Goal: Task Accomplishment & Management: Use online tool/utility

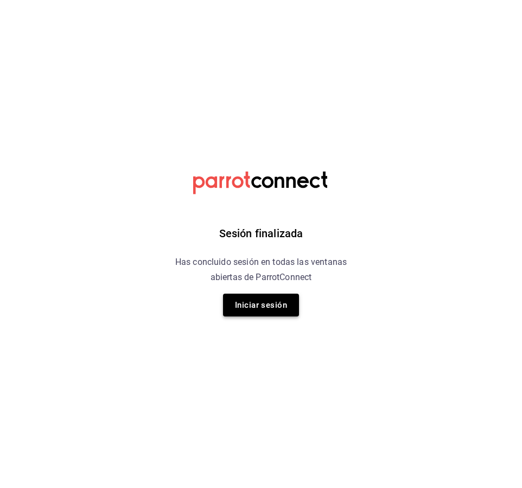
click at [246, 301] on button "Iniciar sesión" at bounding box center [261, 305] width 76 height 23
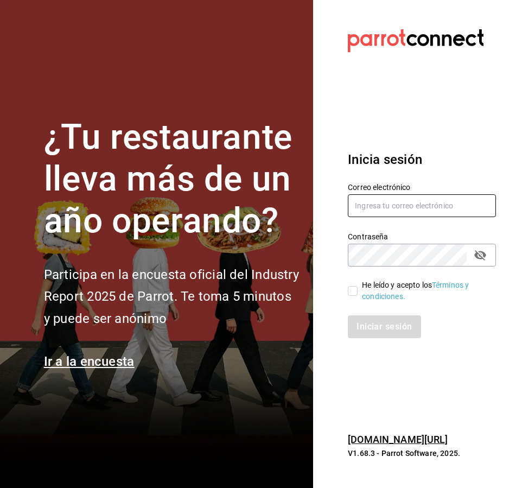
type input "ayartecruz10@gmail.com"
click at [356, 293] on input "He leído y acepto los Términos y condiciones." at bounding box center [353, 291] width 10 height 10
checkbox input "true"
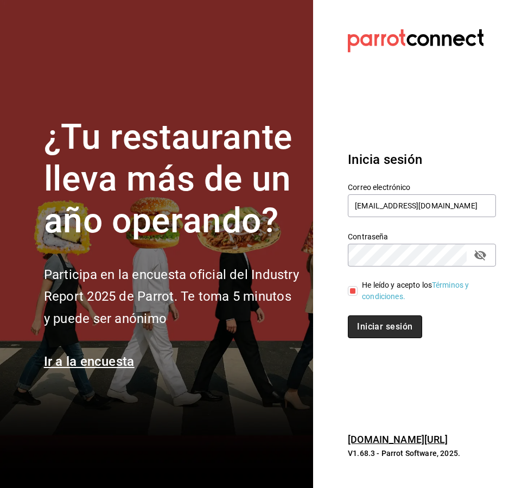
click at [360, 318] on button "Iniciar sesión" at bounding box center [385, 326] width 74 height 23
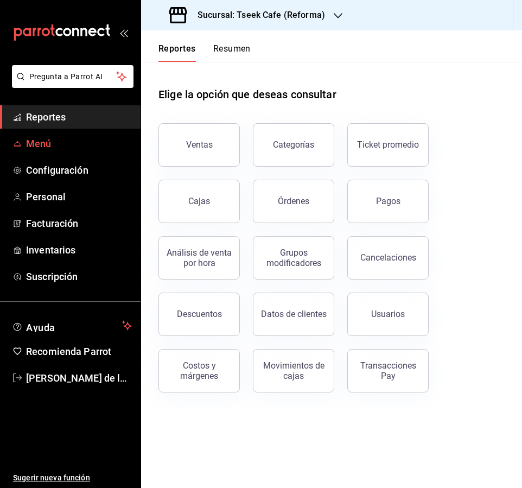
click at [65, 136] on span "Menú" at bounding box center [79, 143] width 106 height 15
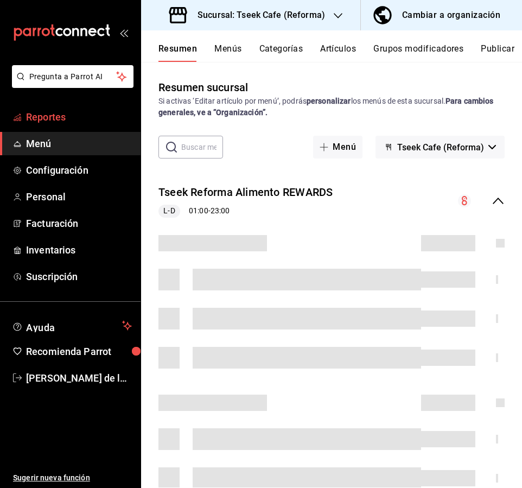
click at [65, 112] on span "Reportes" at bounding box center [79, 117] width 106 height 15
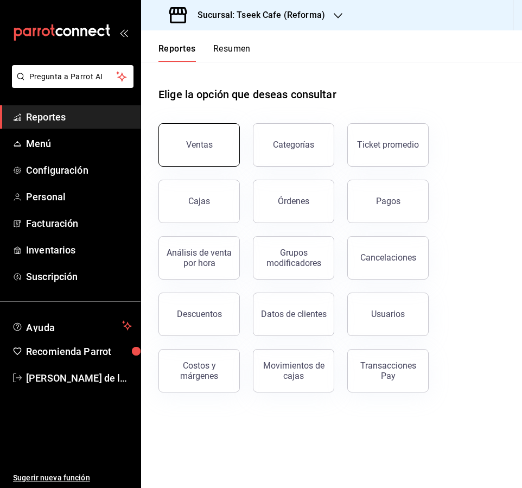
click at [201, 148] on div "Ventas" at bounding box center [199, 144] width 27 height 10
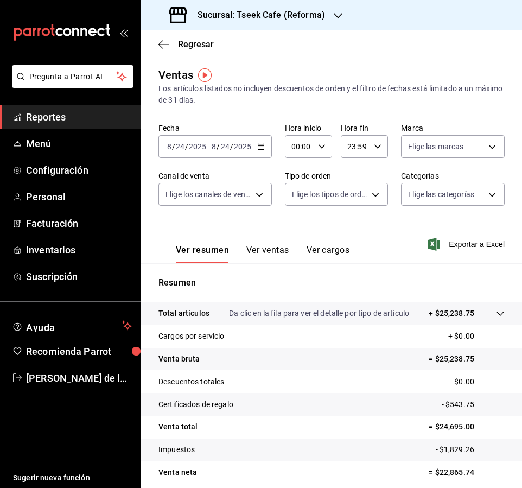
click at [291, 10] on h3 "Sucursal: Tseek Cafe (Reforma)" at bounding box center [257, 15] width 136 height 13
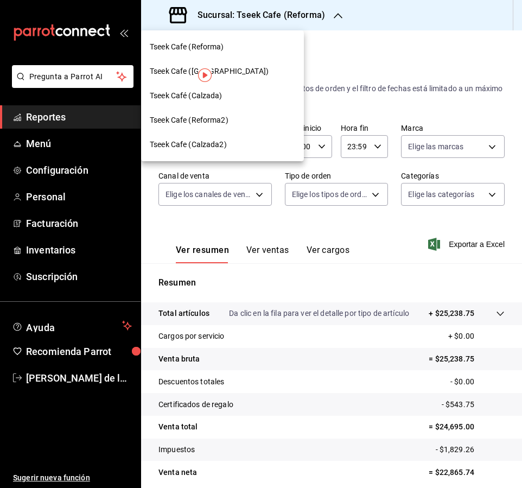
click at [418, 90] on div at bounding box center [261, 244] width 522 height 488
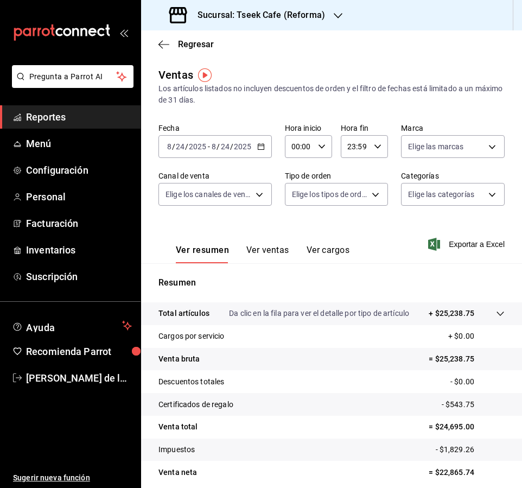
click at [259, 144] on \(Stroke\) "button" at bounding box center [259, 143] width 1 height 1
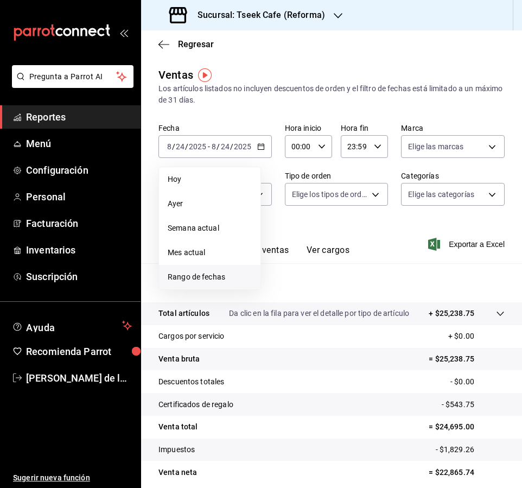
click at [198, 281] on span "Rango de fechas" at bounding box center [210, 276] width 84 height 11
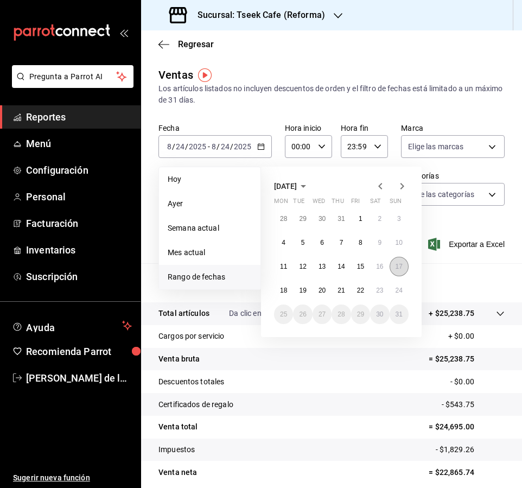
click at [392, 266] on button "17" at bounding box center [399, 267] width 19 height 20
click at [378, 289] on abbr "23" at bounding box center [379, 291] width 7 height 8
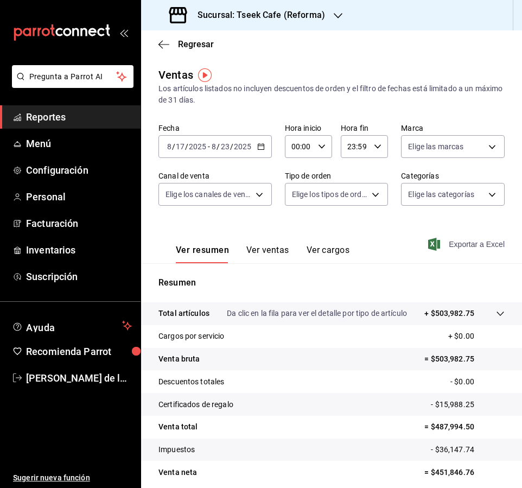
click at [462, 240] on span "Exportar a Excel" at bounding box center [467, 244] width 74 height 13
click at [220, 25] on div "Sucursal: Tseek Cafe (Reforma)" at bounding box center [248, 15] width 197 height 30
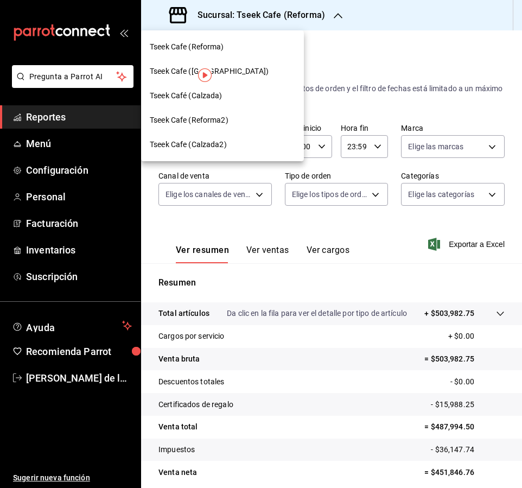
click at [231, 75] on div "Tseek Cafe ([GEOGRAPHIC_DATA])" at bounding box center [222, 71] width 145 height 11
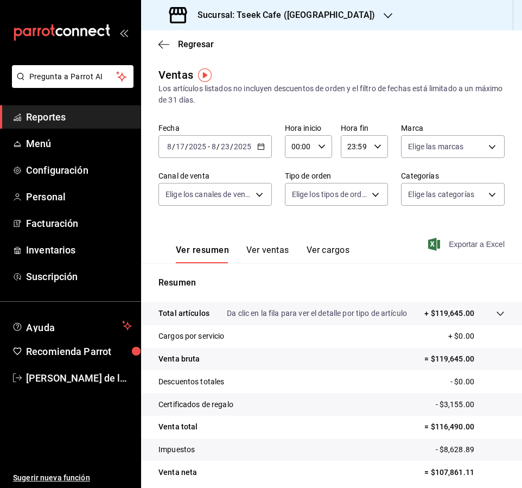
click at [454, 244] on span "Exportar a Excel" at bounding box center [467, 244] width 74 height 13
click at [240, 21] on h3 "Sucursal: Tseek Cafe ([GEOGRAPHIC_DATA])" at bounding box center [282, 15] width 186 height 13
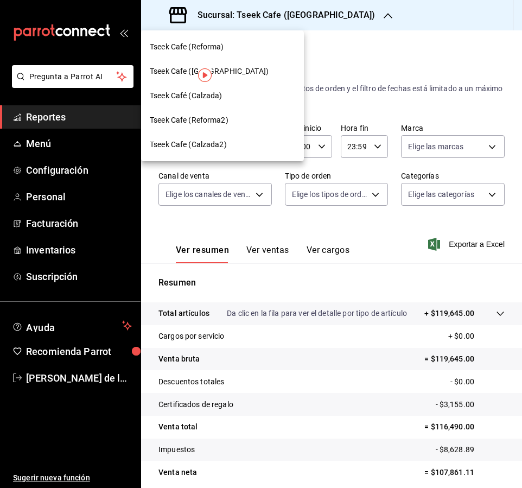
click at [225, 94] on div "Tseek Café (Calzada)" at bounding box center [222, 95] width 145 height 11
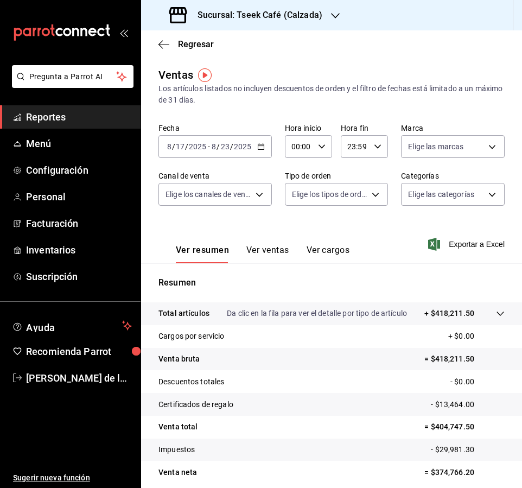
click at [469, 237] on div "Ver resumen Ver ventas Ver cargos Exportar a Excel" at bounding box center [331, 241] width 381 height 45
click at [468, 240] on span "Exportar a Excel" at bounding box center [467, 244] width 74 height 13
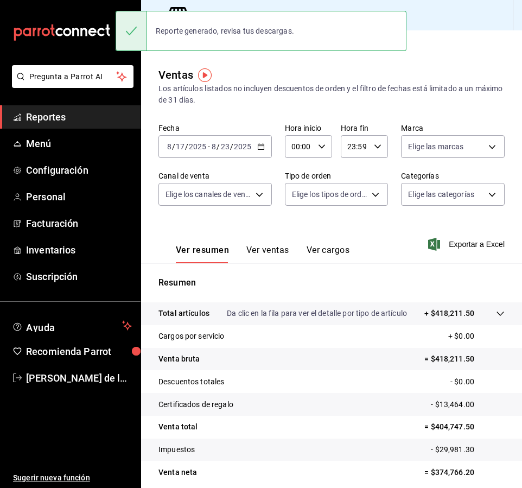
click at [225, 65] on main "Regresar Ventas Los artículos listados no incluyen descuentos de orden y el fil…" at bounding box center [331, 280] width 381 height 501
click at [226, 182] on div "Elige los canales de venta" at bounding box center [214, 192] width 113 height 27
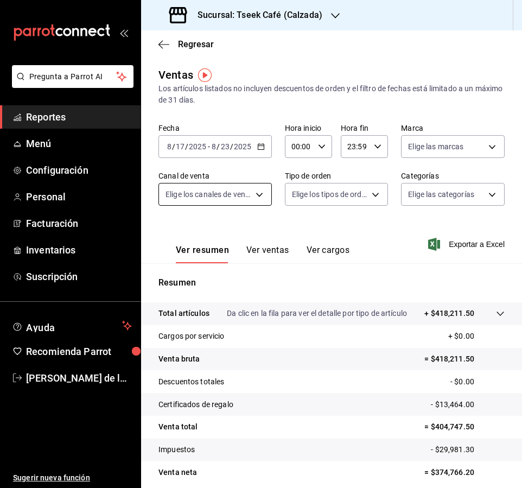
click at [234, 195] on body "Pregunta a Parrot AI Reportes Menú Configuración Personal Facturación Inventari…" at bounding box center [261, 244] width 522 height 488
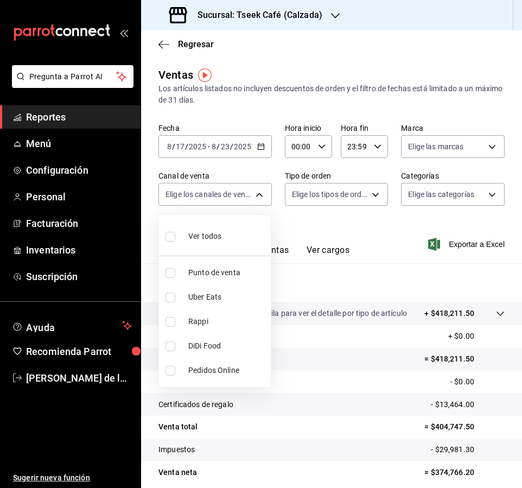
click at [437, 151] on div at bounding box center [261, 244] width 522 height 488
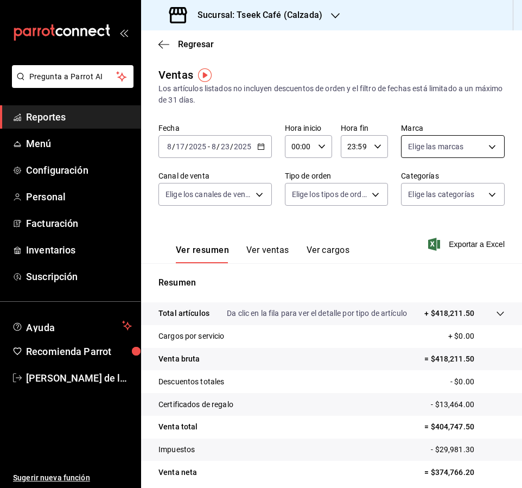
click at [439, 146] on body "Pregunta a Parrot AI Reportes Menú Configuración Personal Facturación Inventari…" at bounding box center [261, 244] width 522 height 488
click at [348, 180] on div at bounding box center [261, 244] width 522 height 488
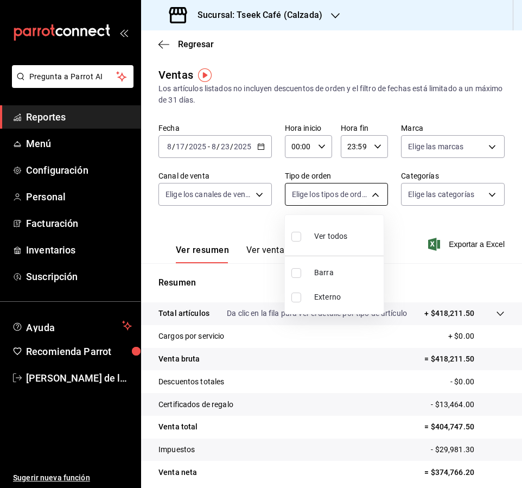
click at [345, 195] on body "Pregunta a Parrot AI Reportes Menú Configuración Personal Facturación Inventari…" at bounding box center [261, 244] width 522 height 488
click at [418, 192] on div at bounding box center [261, 244] width 522 height 488
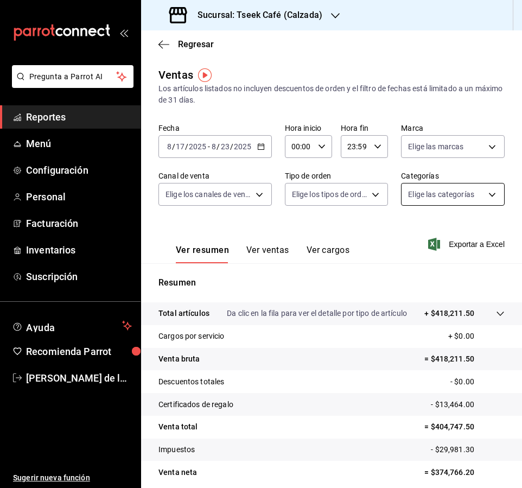
click at [417, 186] on body "Pregunta a Parrot AI Reportes Menú Configuración Personal Facturación Inventari…" at bounding box center [261, 244] width 522 height 488
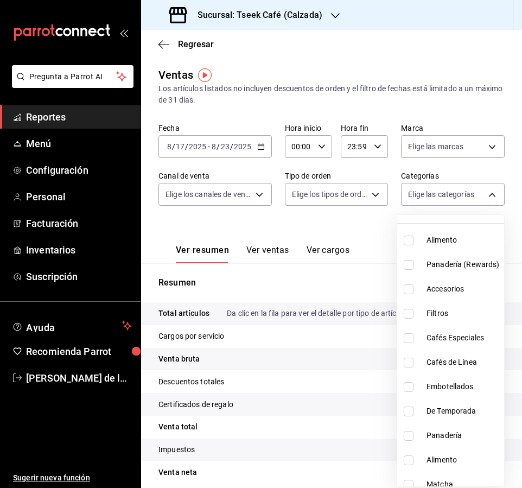
scroll to position [54, 0]
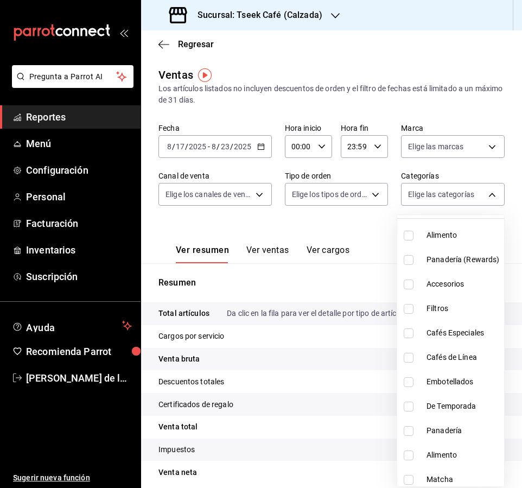
click at [449, 333] on span "Cafés Especiales" at bounding box center [463, 332] width 73 height 11
type input "2c59cf11-5112-431c-ae76-044741312001"
checkbox input "true"
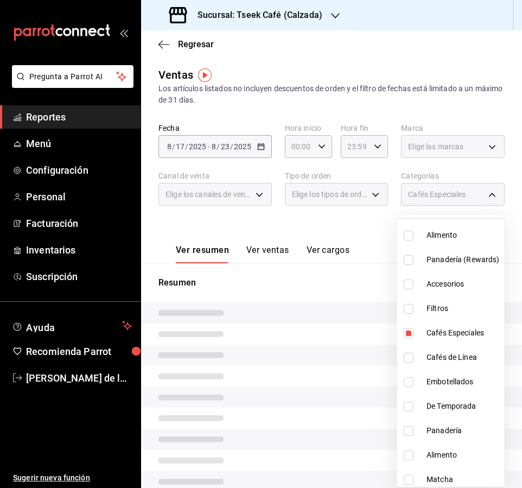
click at [456, 357] on span "Cafés de Línea" at bounding box center [463, 357] width 73 height 11
type input "2c59cf11-5112-431c-ae76-044741312001,e04ba174-5dee-45b5-a8da-663802674b38"
checkbox input "true"
click at [360, 218] on div at bounding box center [261, 244] width 522 height 488
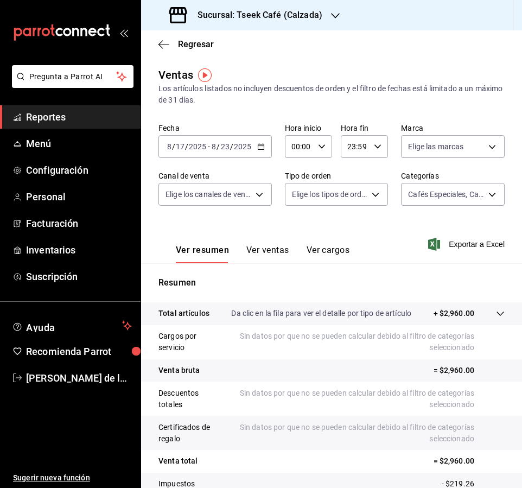
click at [264, 252] on button "Ver ventas" at bounding box center [267, 254] width 43 height 18
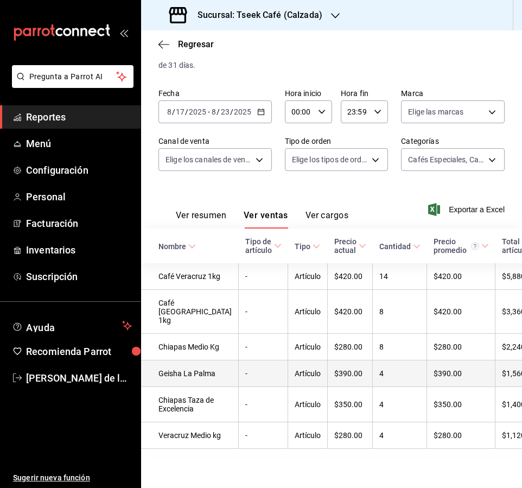
scroll to position [104, 0]
